Goal: Feedback & Contribution: Submit feedback/report problem

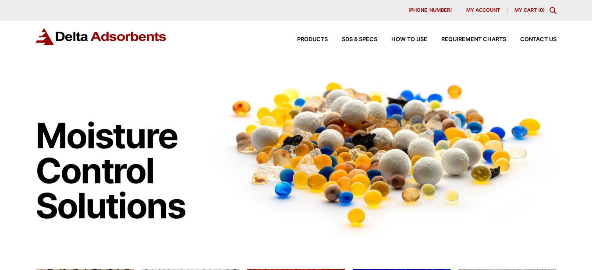
click at [484, 12] on span "My account" at bounding box center [483, 10] width 34 height 5
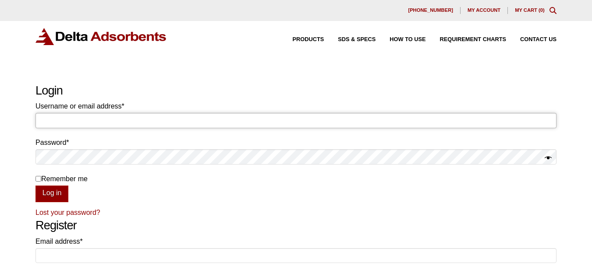
click at [60, 123] on input "Username or email address * Required" at bounding box center [295, 120] width 521 height 15
type input "invoicing@negotiatus.com"
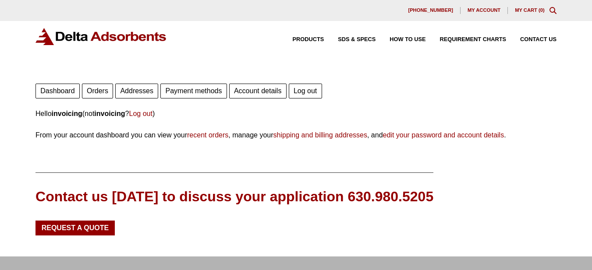
click at [99, 92] on link "Orders" at bounding box center [97, 91] width 31 height 15
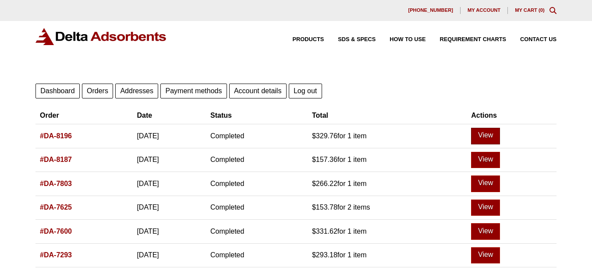
click at [500, 135] on link "View" at bounding box center [485, 136] width 29 height 17
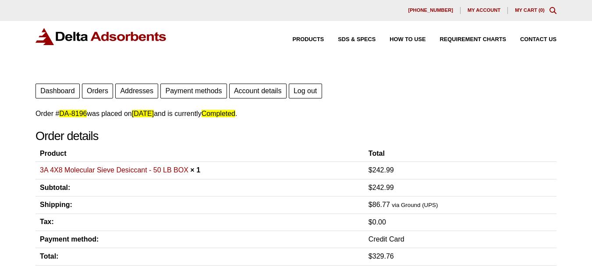
click at [81, 36] on img at bounding box center [100, 36] width 131 height 17
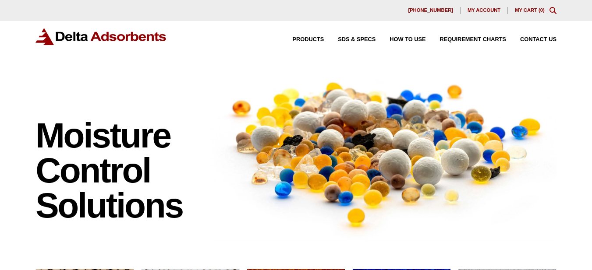
click at [536, 37] on span "Contact Us" at bounding box center [538, 40] width 36 height 6
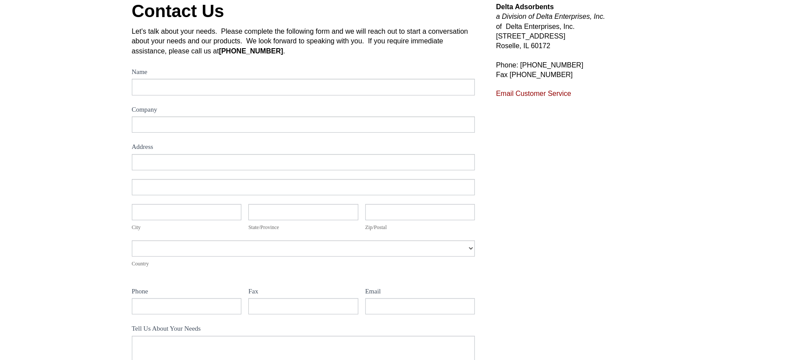
scroll to position [95, 0]
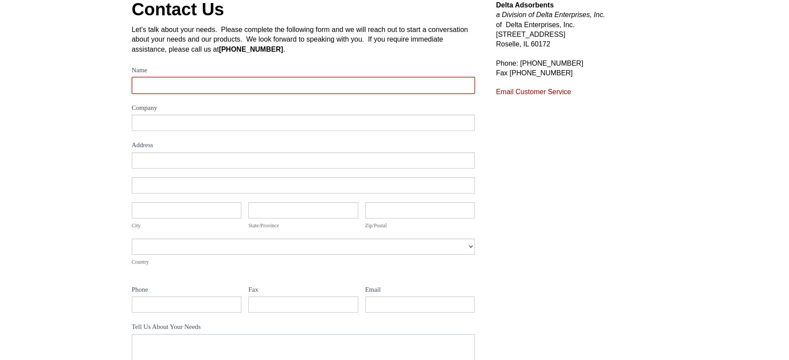
click at [175, 86] on input "Name" at bounding box center [303, 85] width 343 height 16
type input "[PERSON_NAME]"
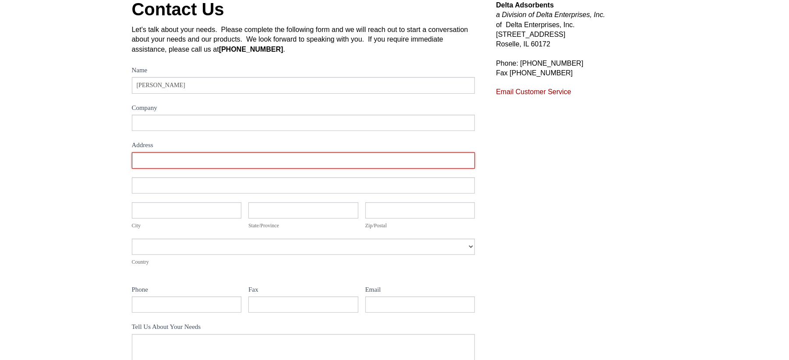
type input "156 5th Ave"
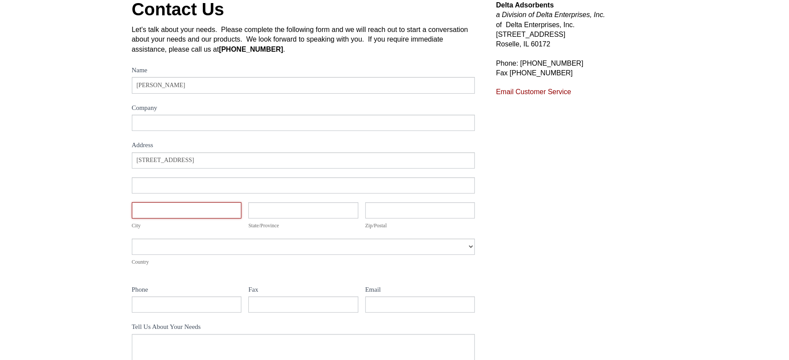
type input "7th floor"
type input "New York"
type input "10010"
type input "6466657383"
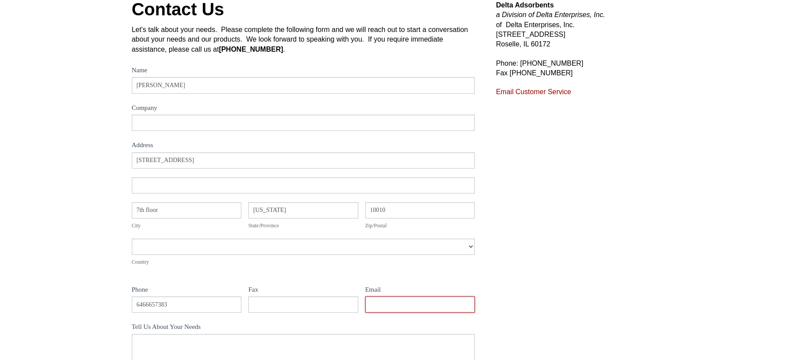
type input "invoicing@order.co"
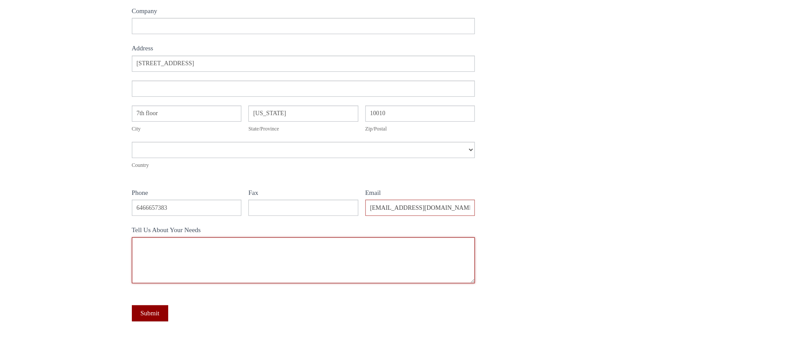
click at [173, 249] on textarea "Tell Us About Your Needs" at bounding box center [303, 260] width 343 height 46
paste textarea "Hi, I hope you're doing well! I am reaching out to confirm the status of Order …"
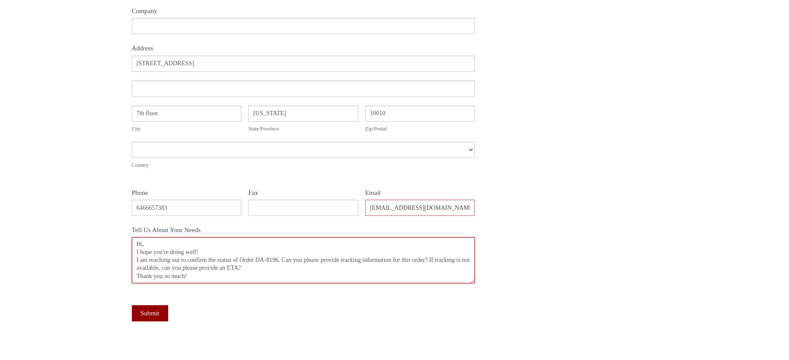
scroll to position [0, 0]
type textarea "Hi, I hope you're doing well! I am reaching out to confirm the status of Order …"
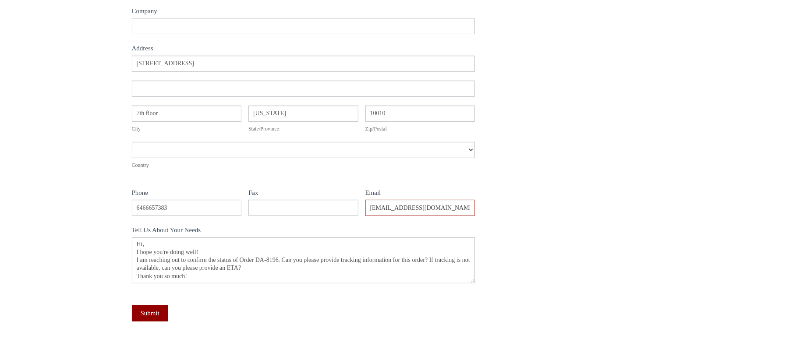
click at [558, 270] on div "Delta Adsorbents a Division of Delta Enterprises, Inc. of Delta Enterprises, In…" at bounding box center [576, 127] width 161 height 447
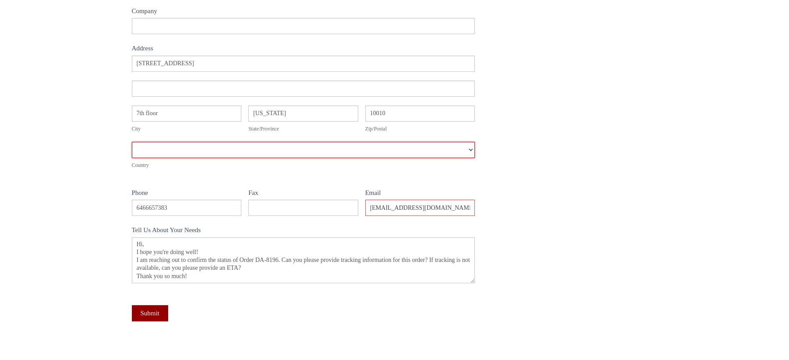
click at [279, 148] on select "Afghanistan Aland Islands Albania Algeria American Samoa Andorra Angola Anguill…" at bounding box center [303, 150] width 343 height 16
select select "United States"
click at [132, 142] on select "Afghanistan Aland Islands Albania Algeria American Samoa Andorra Angola Anguill…" at bounding box center [303, 150] width 343 height 16
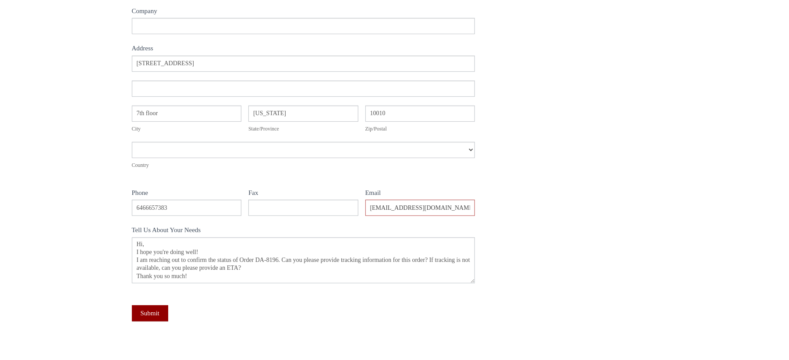
click at [67, 151] on div "Contact Us Let's talk about your needs. Please complete the following form and …" at bounding box center [394, 127] width 789 height 486
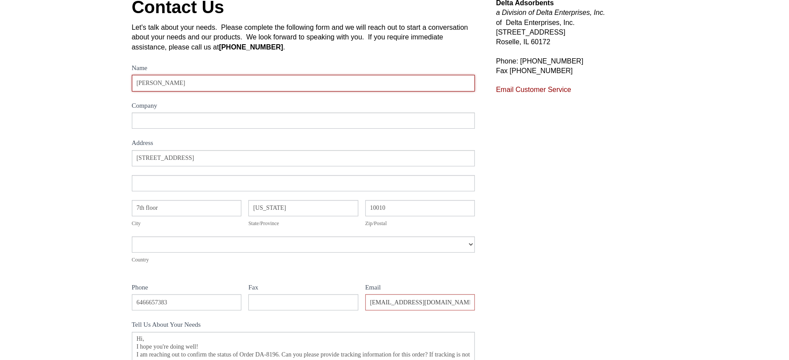
drag, startPoint x: 167, startPoint y: 86, endPoint x: 123, endPoint y: 79, distance: 44.7
click at [123, 79] on div "Contact Us Let's talk about your needs. Please complete the following form and …" at bounding box center [394, 222] width 547 height 454
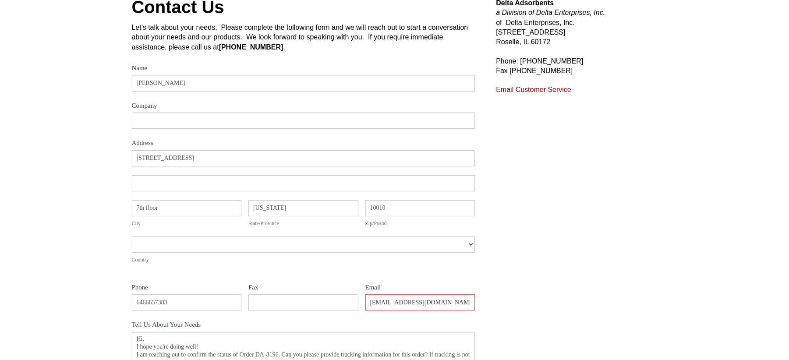
click at [91, 102] on div "Contact Us Let's talk about your needs. Please complete the following form and …" at bounding box center [394, 222] width 789 height 486
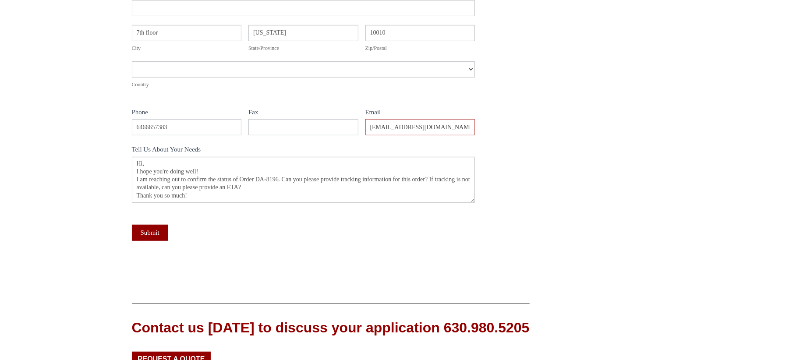
scroll to position [292, 0]
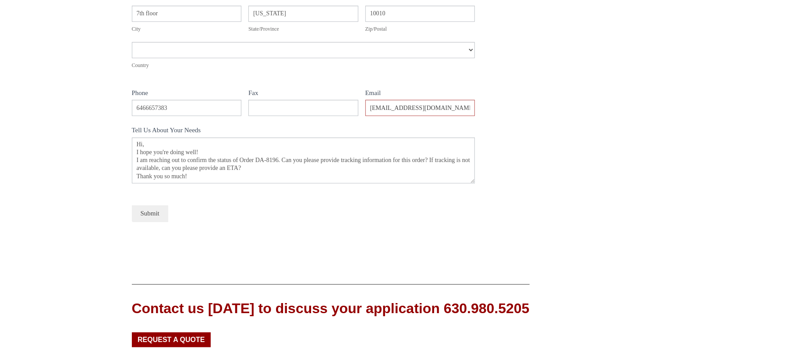
click at [152, 209] on button "Submit" at bounding box center [150, 213] width 36 height 16
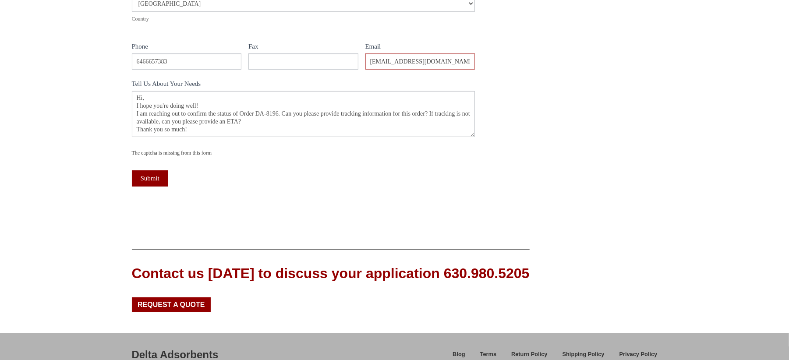
scroll to position [342, 0]
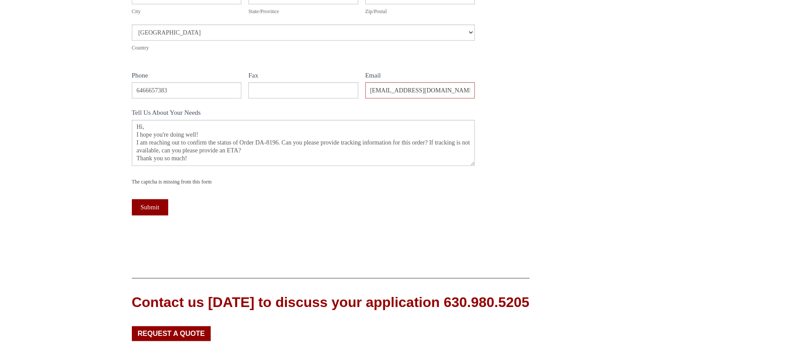
click at [195, 183] on div "The captcha is missing from this form" at bounding box center [303, 181] width 343 height 9
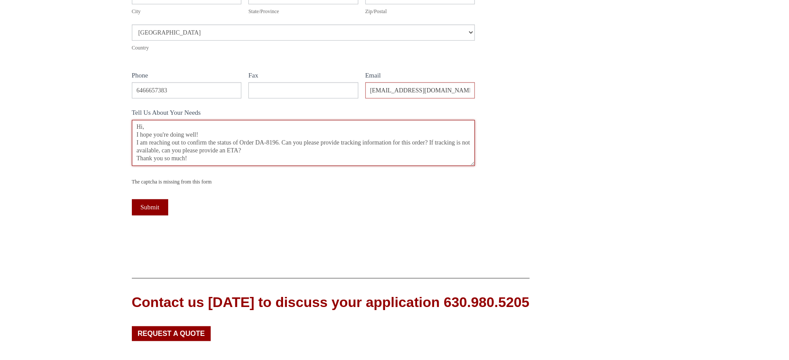
drag, startPoint x: 137, startPoint y: 127, endPoint x: 221, endPoint y: 158, distance: 89.2
click at [221, 158] on textarea "Hi, I hope you're doing well! I am reaching out to confirm the status of Order …" at bounding box center [303, 143] width 343 height 46
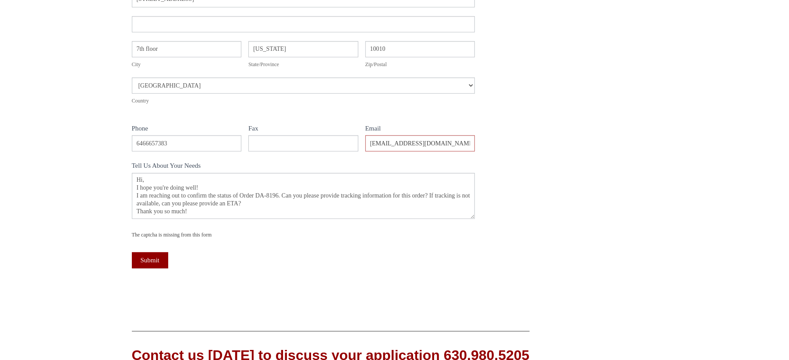
scroll to position [389, 0]
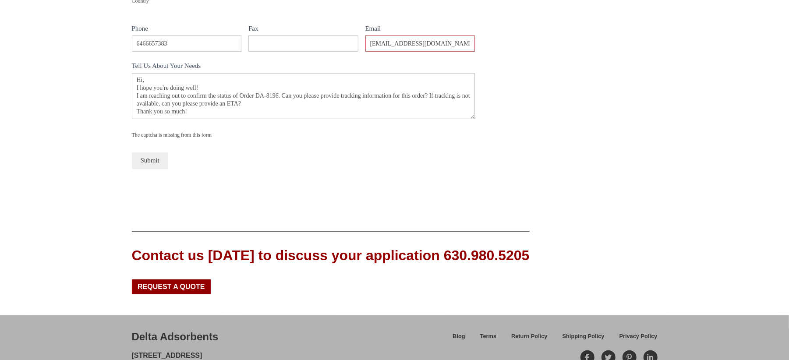
click at [156, 162] on button "Submit" at bounding box center [150, 160] width 36 height 16
